Goal: Information Seeking & Learning: Understand process/instructions

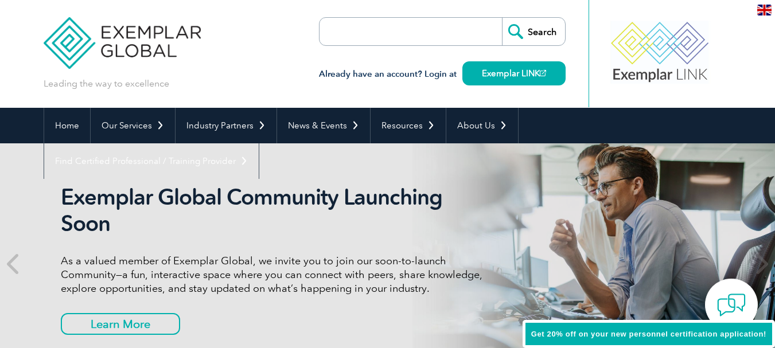
click at [431, 28] on input "search" at bounding box center [385, 32] width 120 height 28
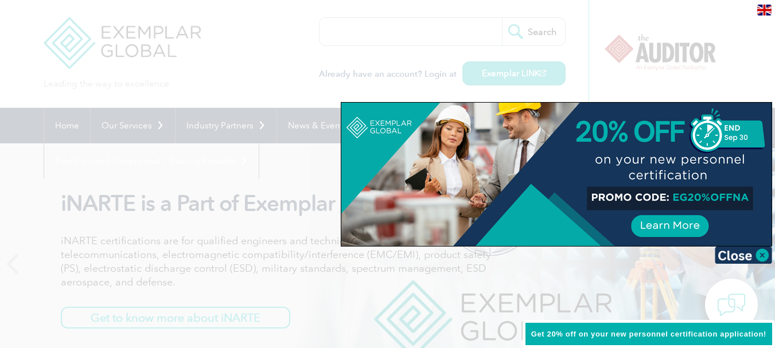
click at [275, 46] on div at bounding box center [387, 174] width 775 height 348
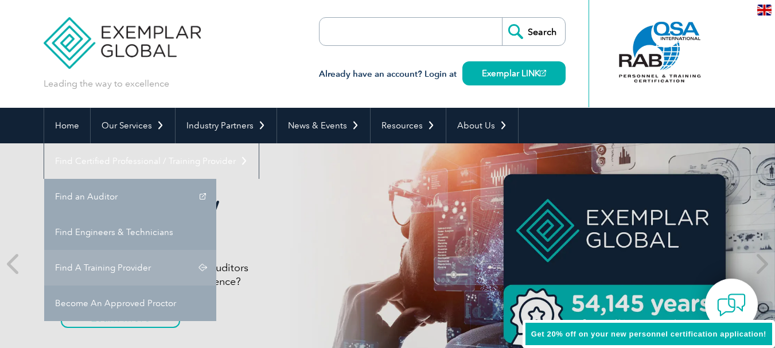
click at [216, 250] on link "Find A Training Provider" at bounding box center [130, 268] width 172 height 36
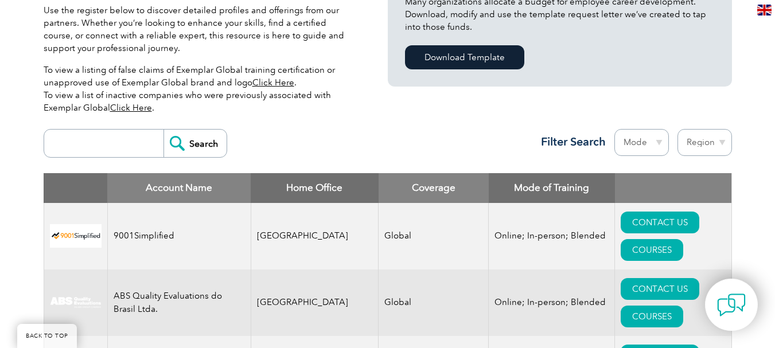
scroll to position [306, 0]
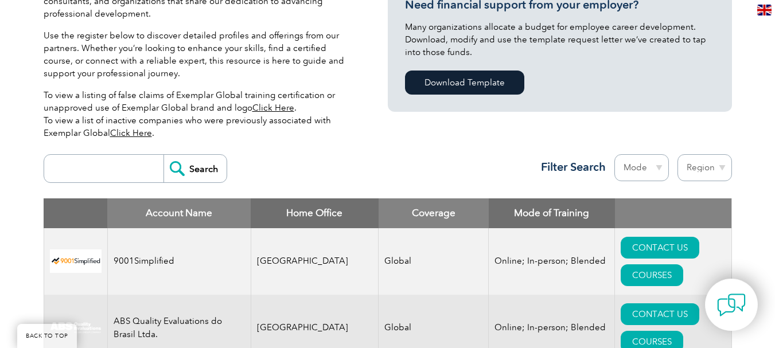
click at [124, 173] on input "search" at bounding box center [107, 169] width 114 height 28
click at [722, 165] on select "Region Australia Bahrain Bangladesh Brazil Canada Colombia Dominican Republic E…" at bounding box center [704, 167] width 54 height 27
select select "Pakistan"
click at [677, 154] on select "Region Australia Bahrain Bangladesh Brazil Canada Colombia Dominican Republic E…" at bounding box center [704, 167] width 54 height 27
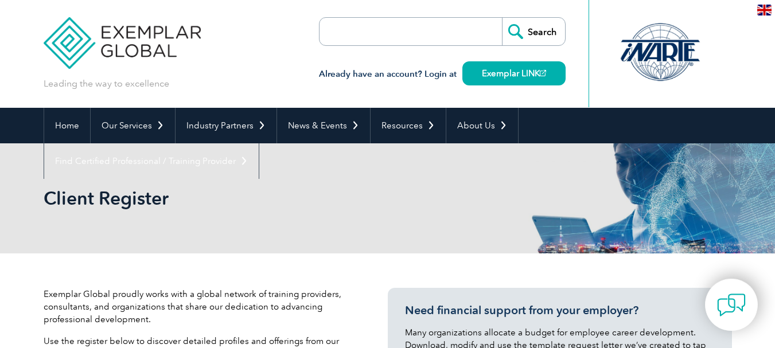
select select "[GEOGRAPHIC_DATA]"
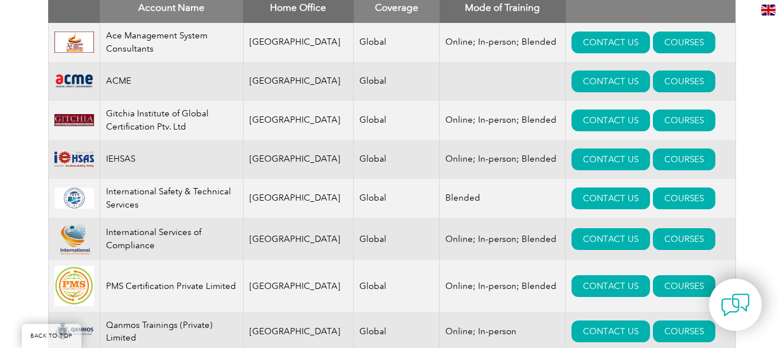
scroll to position [535, 0]
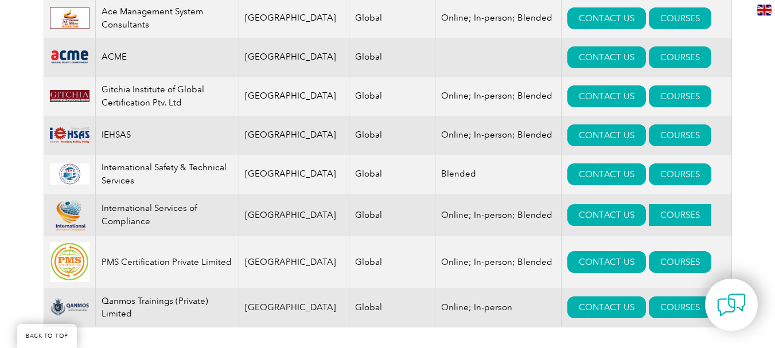
click at [649, 216] on link "COURSES" at bounding box center [680, 215] width 63 height 22
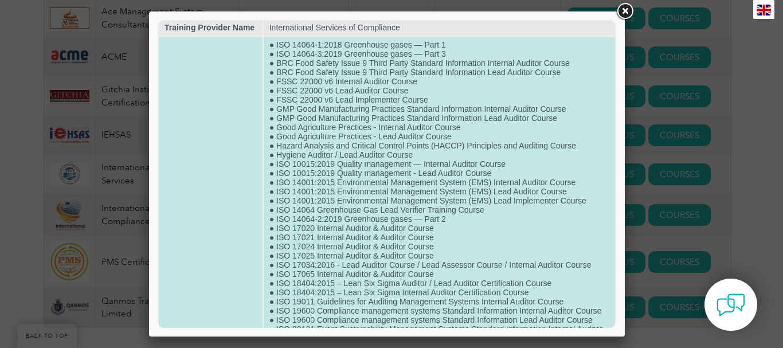
scroll to position [0, 0]
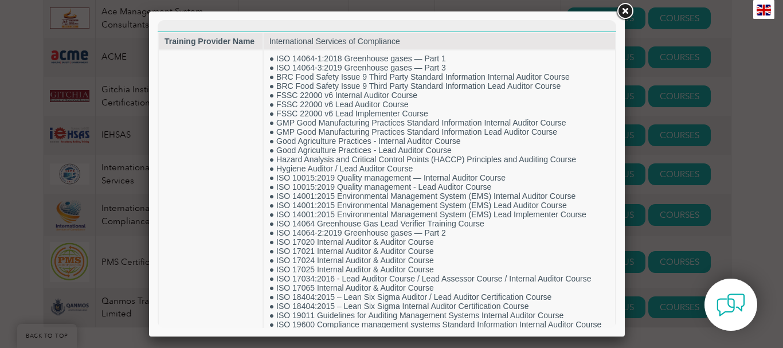
click at [621, 10] on link at bounding box center [625, 11] width 21 height 21
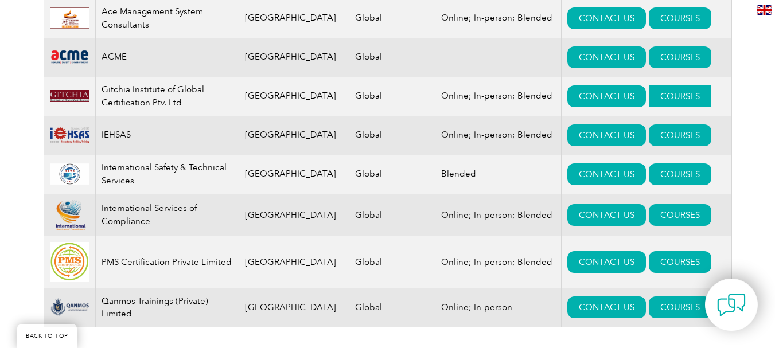
click at [679, 92] on link "COURSES" at bounding box center [680, 96] width 63 height 22
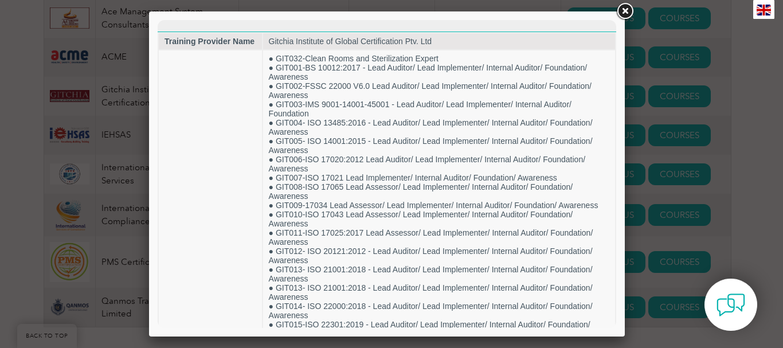
click at [623, 12] on link at bounding box center [625, 11] width 21 height 21
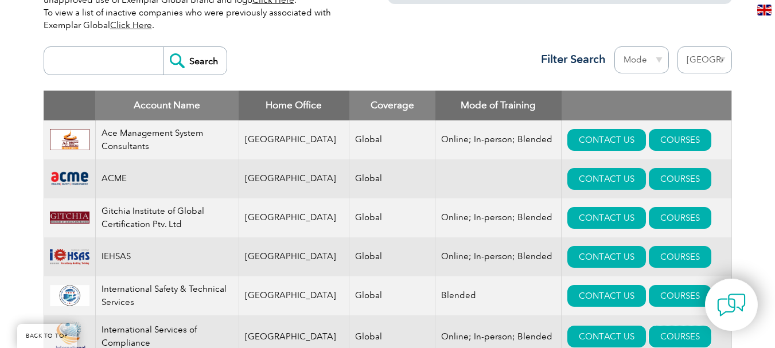
scroll to position [383, 0]
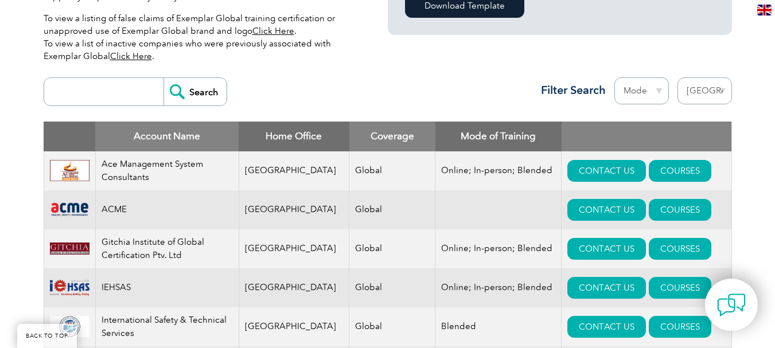
click at [657, 90] on select "Mode Online In-person Blended" at bounding box center [641, 90] width 54 height 27
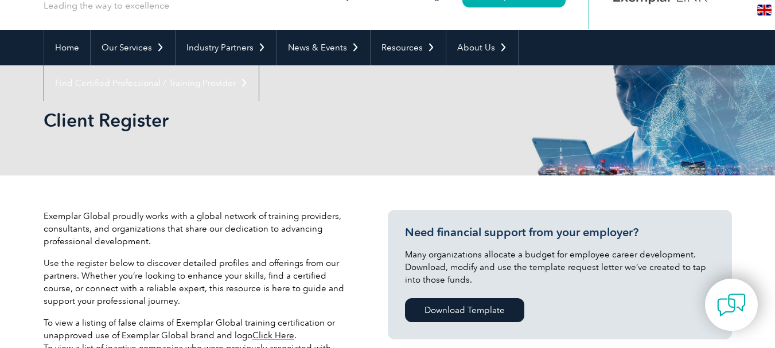
scroll to position [76, 0]
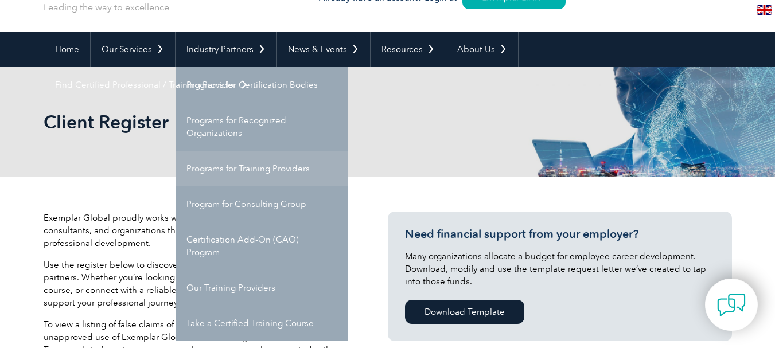
click at [251, 173] on link "Programs for Training Providers" at bounding box center [262, 169] width 172 height 36
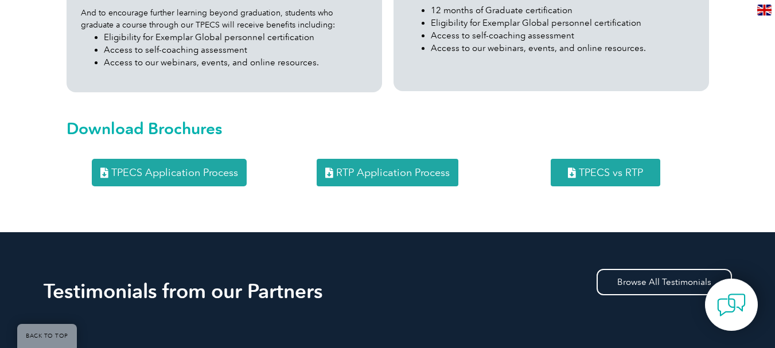
scroll to position [1223, 0]
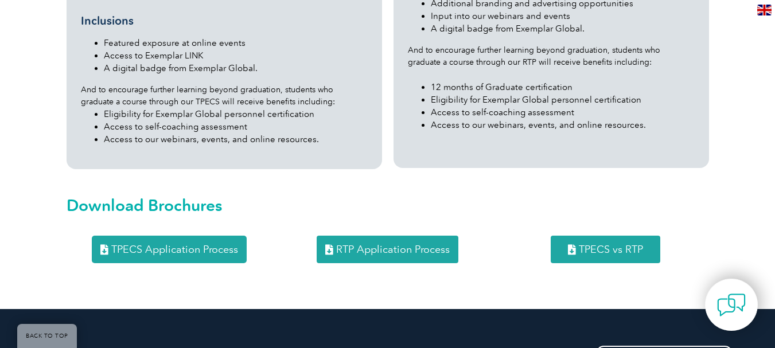
click at [604, 244] on span "TPECS vs RTP" at bounding box center [611, 249] width 64 height 10
click at [403, 244] on span "RTP Application Process" at bounding box center [393, 249] width 114 height 10
click at [188, 244] on span "TPECS Application Process" at bounding box center [174, 249] width 127 height 10
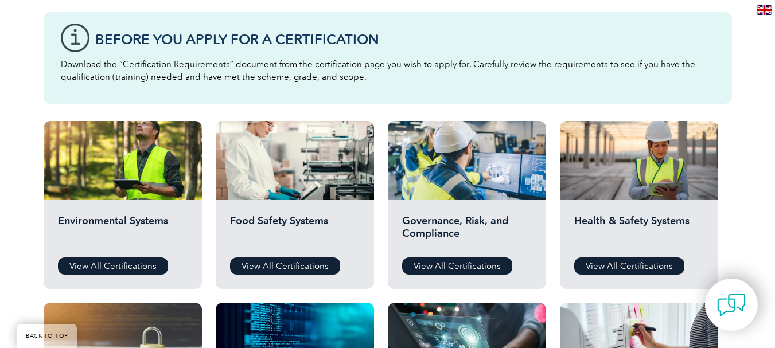
scroll to position [153, 0]
